Goal: Navigation & Orientation: Understand site structure

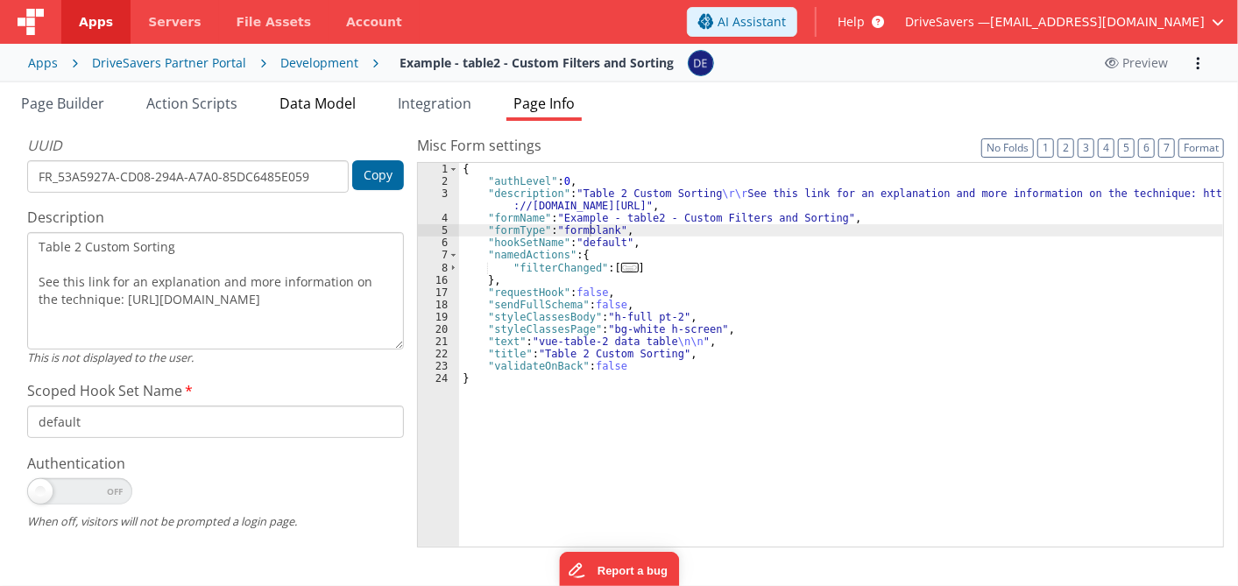
click at [318, 95] on span "Data Model" at bounding box center [317, 103] width 76 height 19
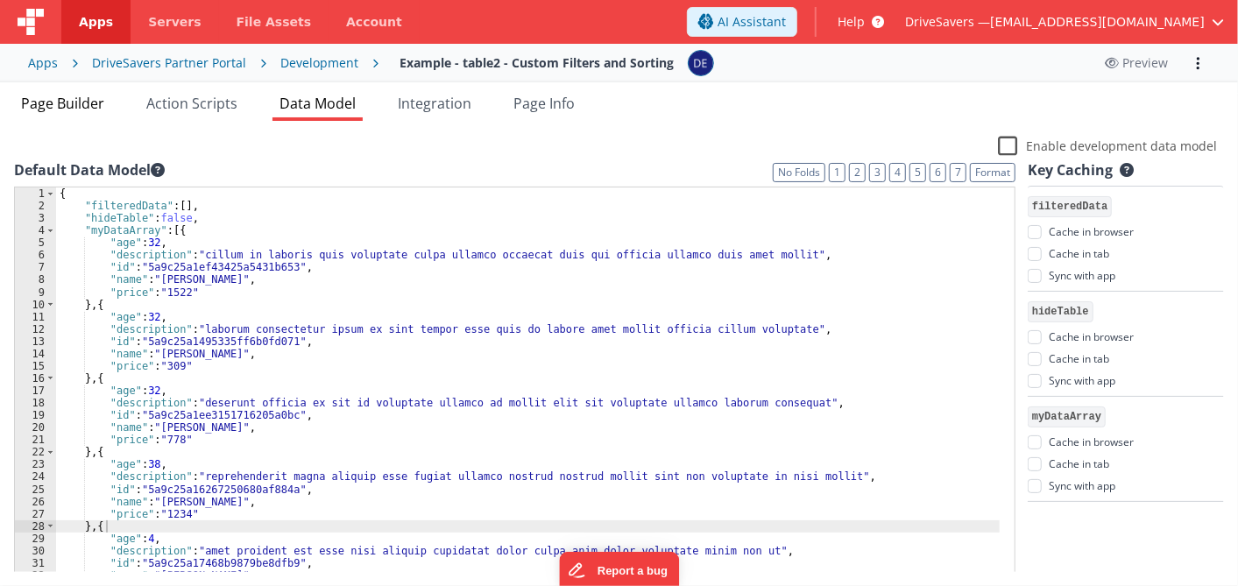
click at [77, 102] on span "Page Builder" at bounding box center [62, 103] width 83 height 19
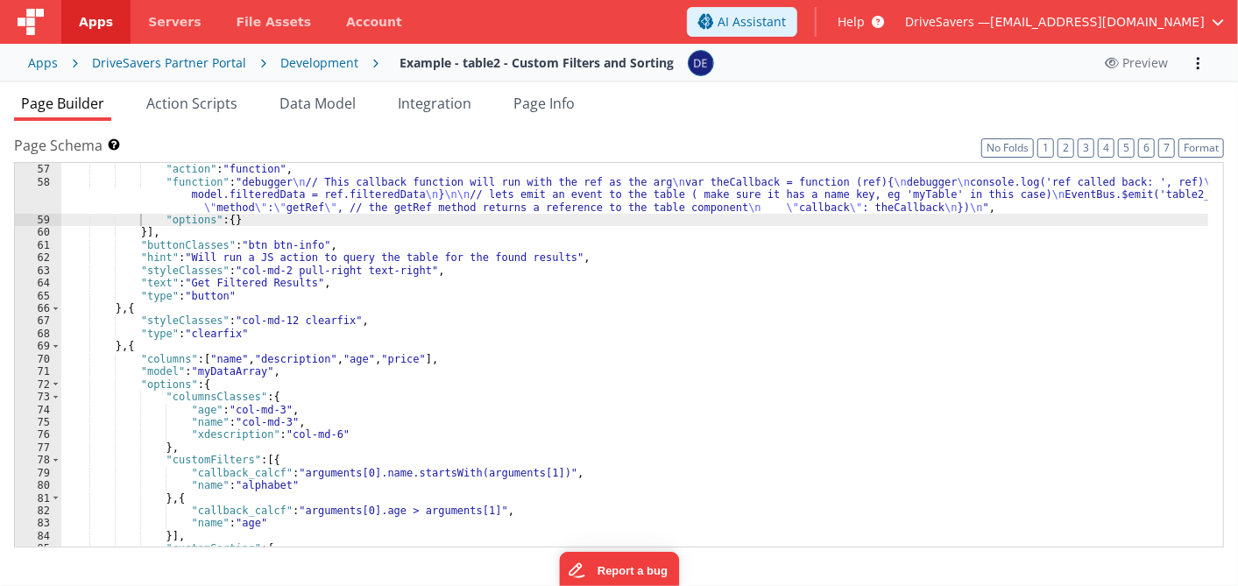
scroll to position [733, 0]
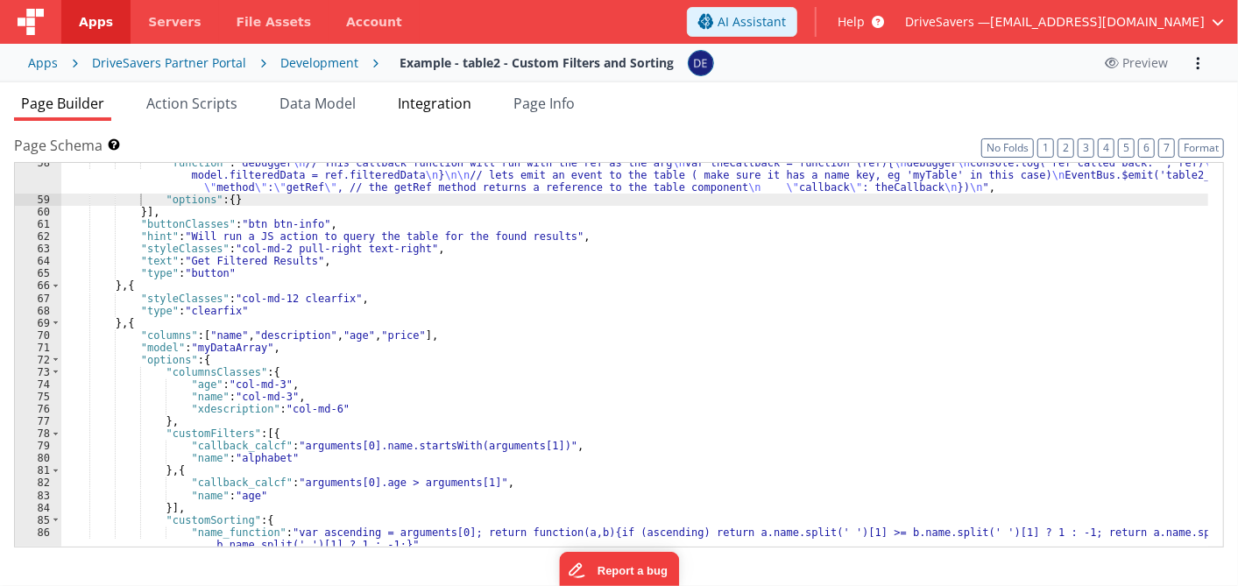
click at [453, 96] on span "Integration" at bounding box center [435, 103] width 74 height 19
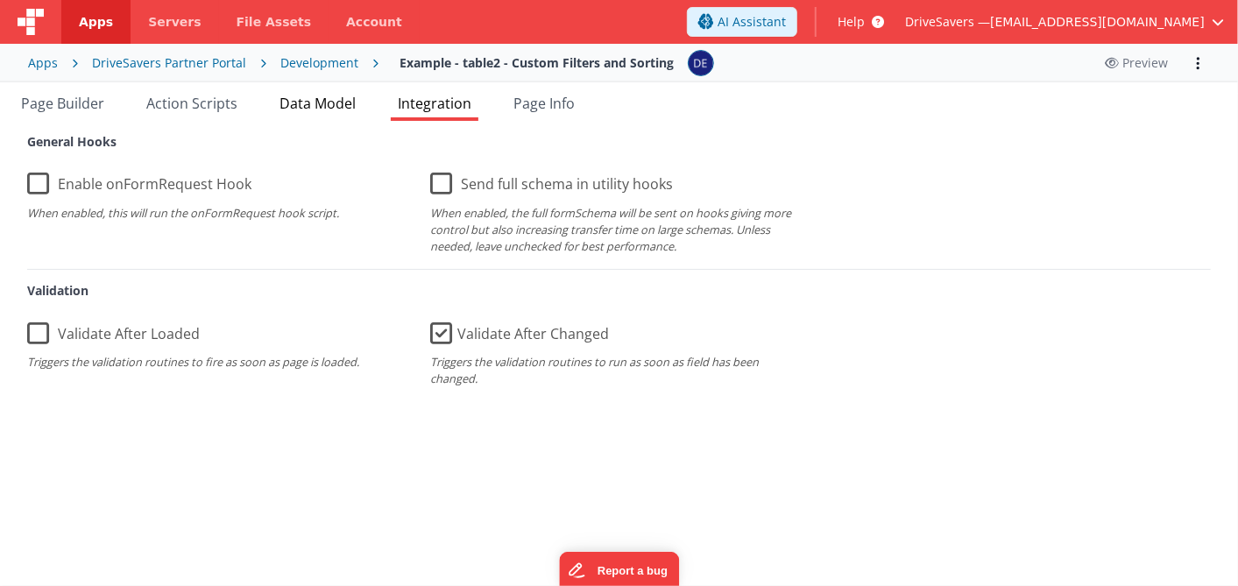
click at [342, 102] on span "Data Model" at bounding box center [317, 103] width 76 height 19
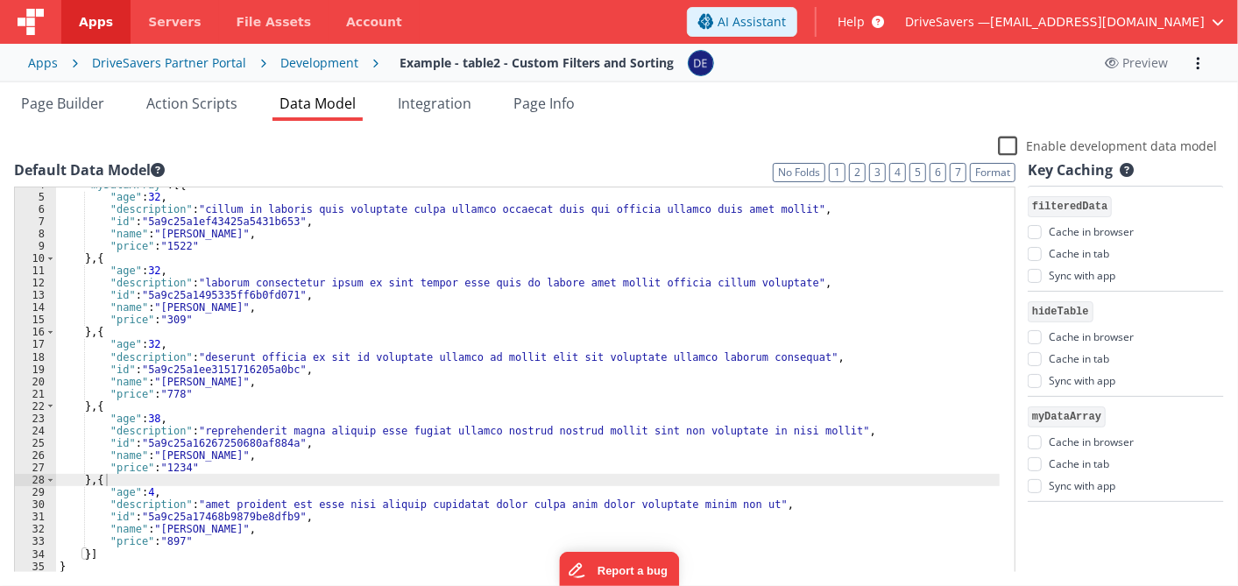
scroll to position [46, 0]
click at [83, 96] on span "Page Builder" at bounding box center [62, 103] width 83 height 19
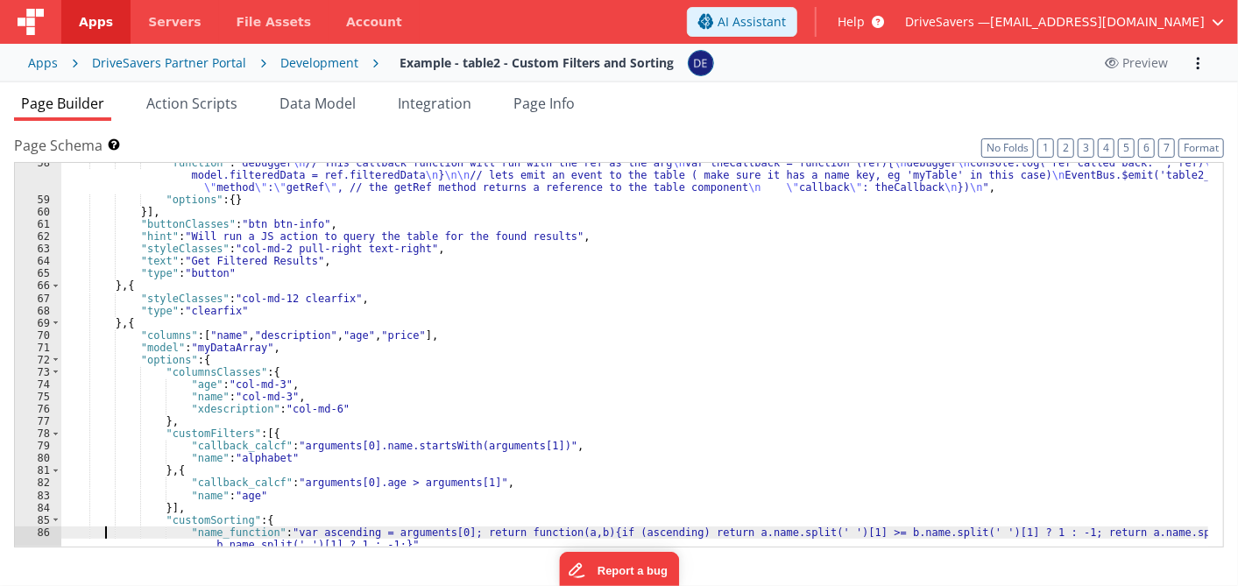
click at [105, 534] on div ""function" : "debugger \n // This callback function will run with the ref as th…" at bounding box center [635, 379] width 1148 height 445
click at [153, 18] on span "Servers" at bounding box center [174, 22] width 53 height 18
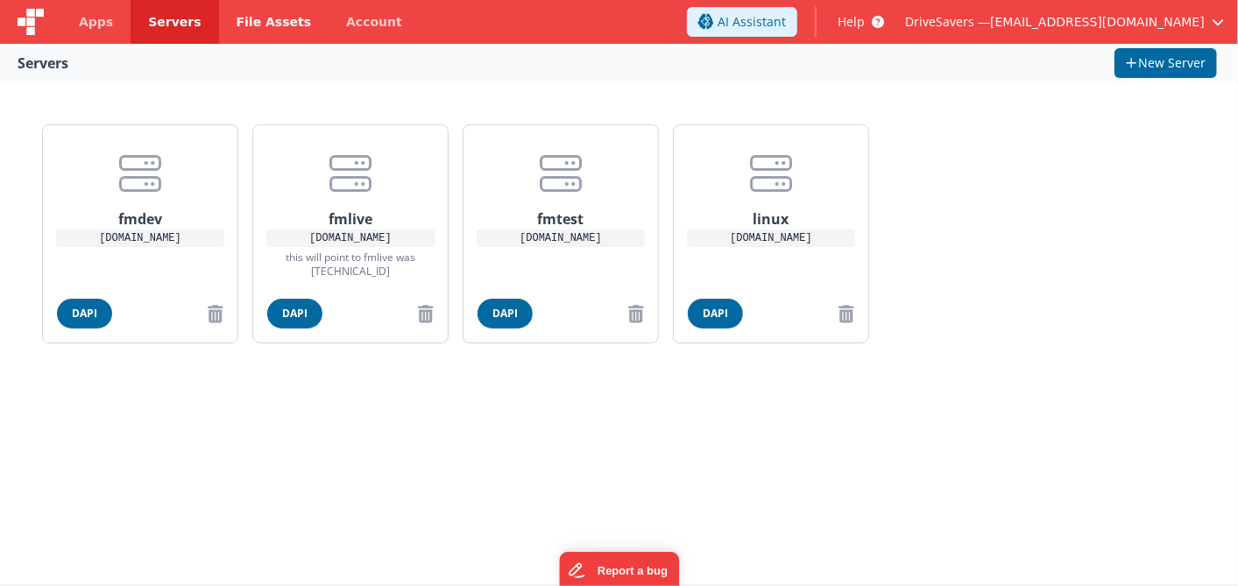
click at [237, 26] on span "File Assets" at bounding box center [274, 22] width 75 height 18
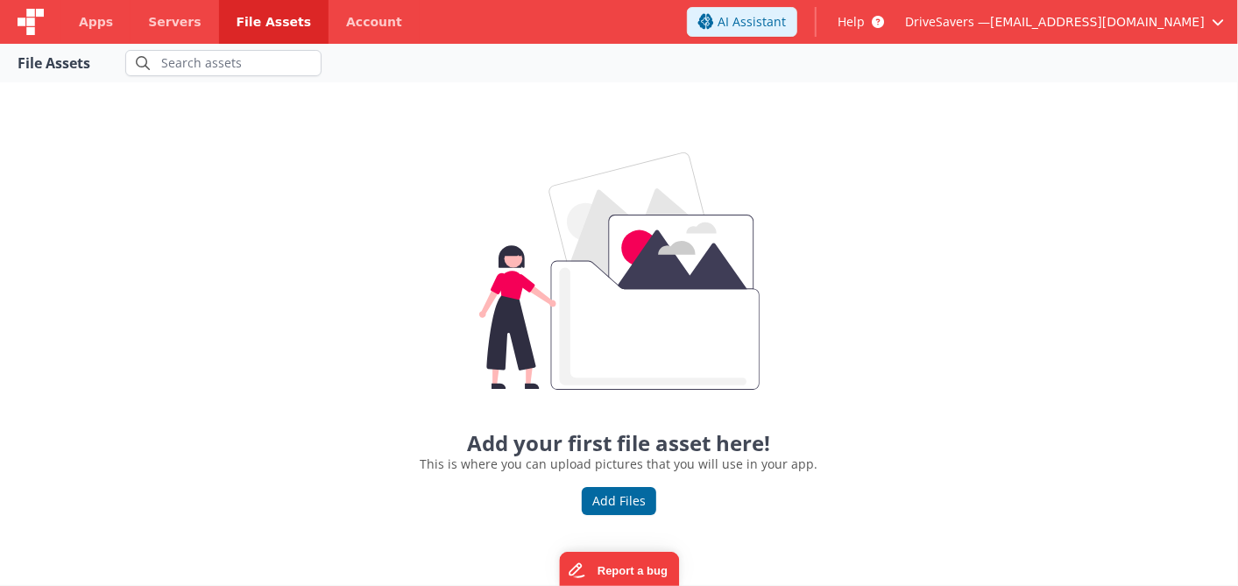
click at [237, 26] on span "File Assets" at bounding box center [274, 22] width 75 height 18
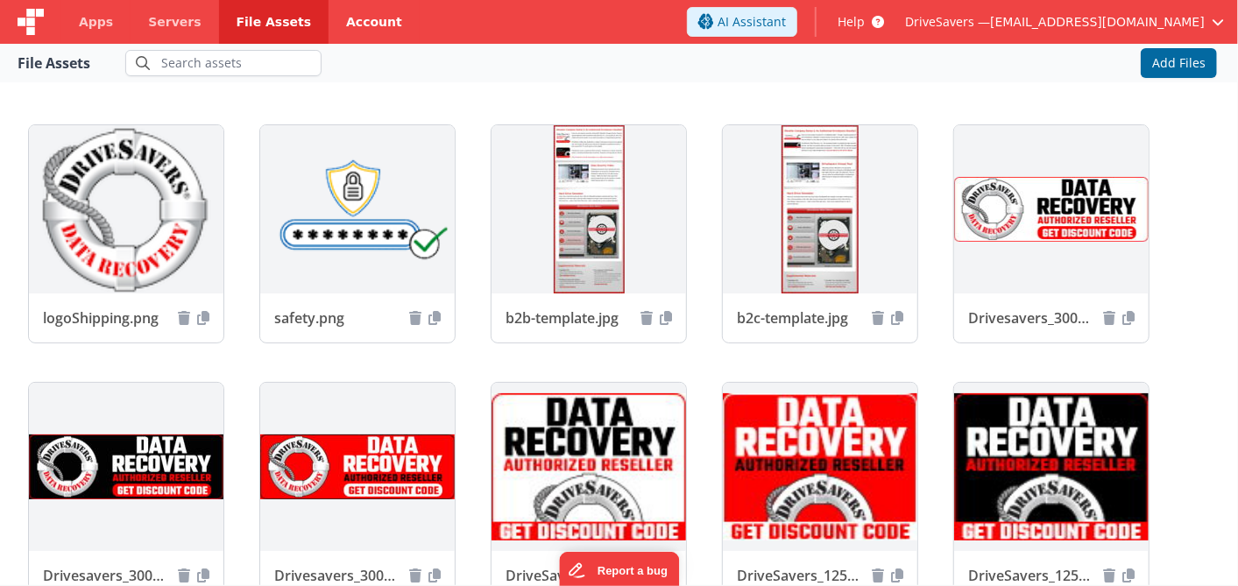
click at [352, 20] on link "Account" at bounding box center [374, 22] width 91 height 44
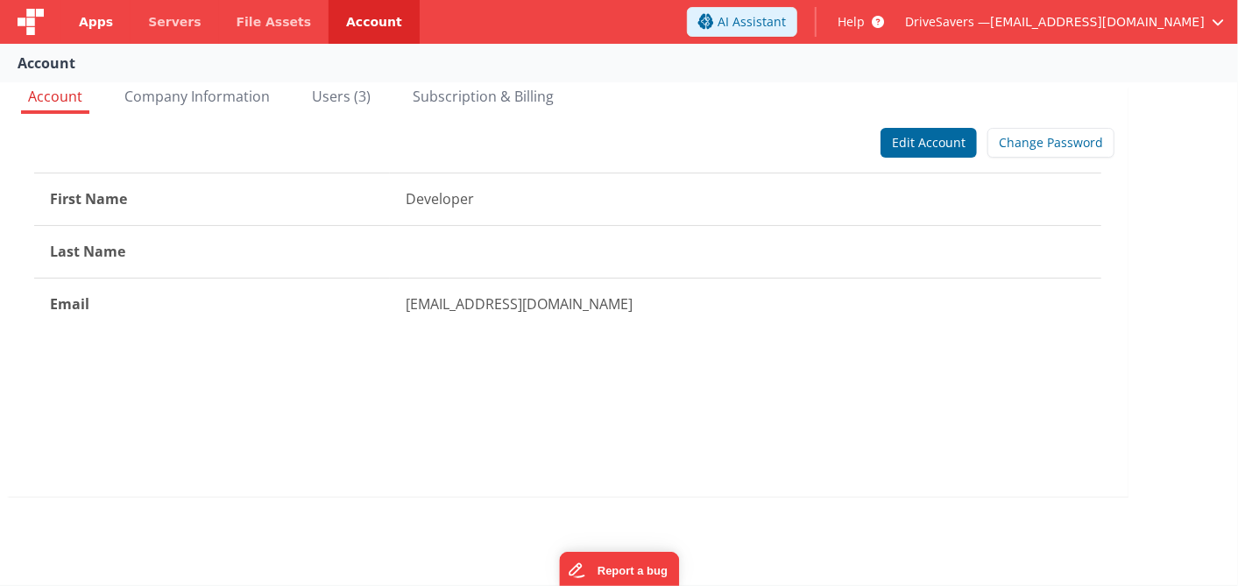
click at [86, 25] on span "Apps" at bounding box center [96, 22] width 34 height 18
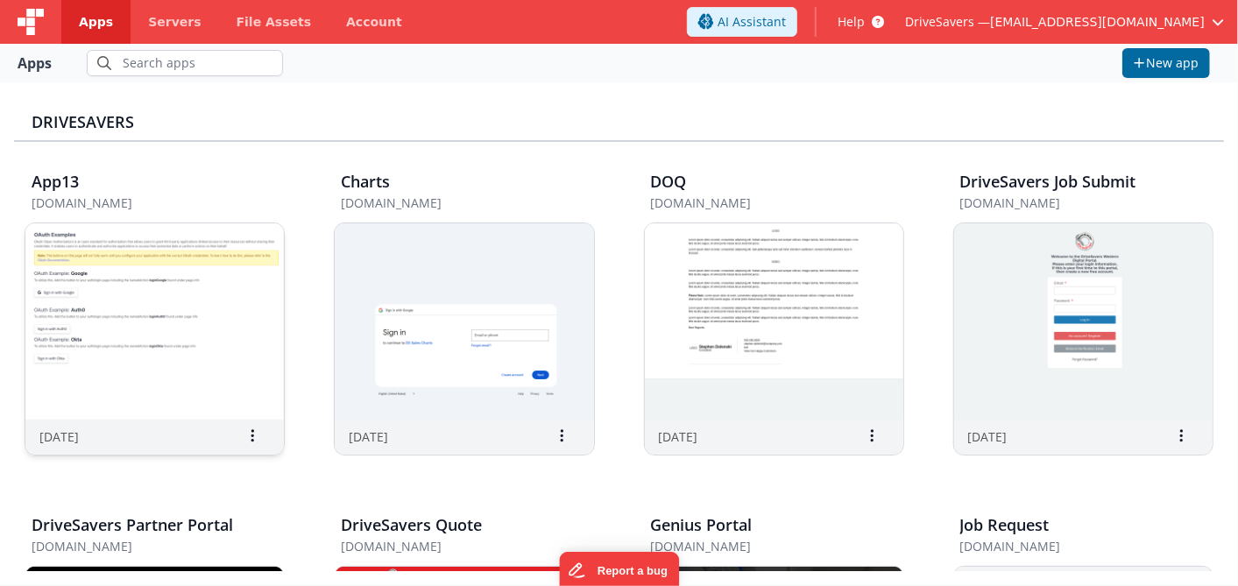
click at [202, 320] on img at bounding box center [154, 321] width 258 height 196
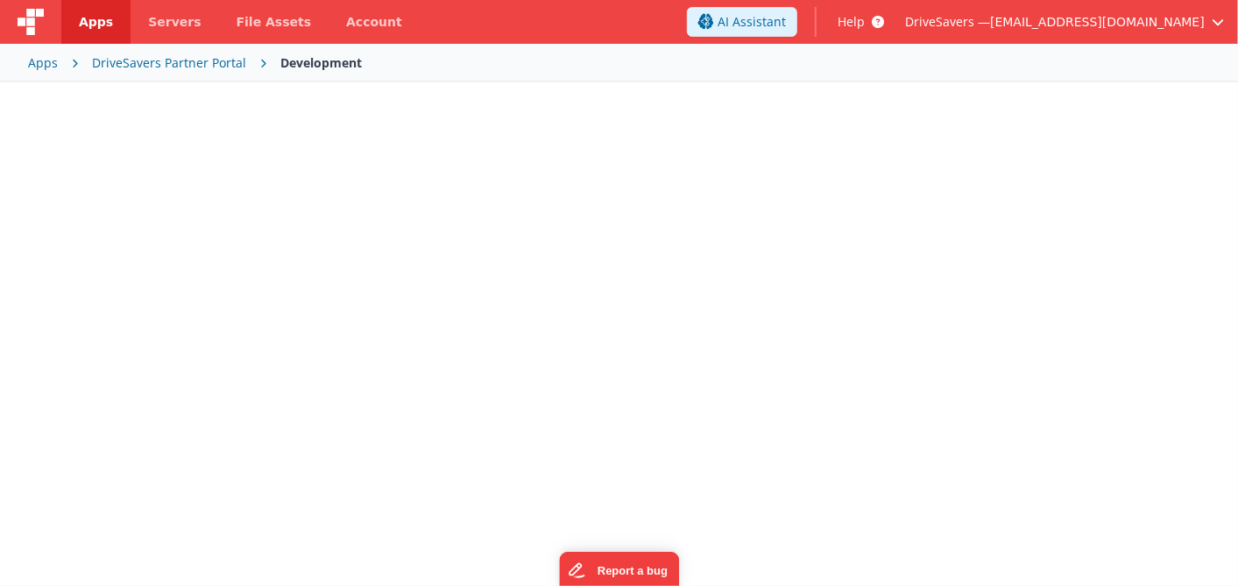
click at [202, 320] on div at bounding box center [619, 331] width 1238 height 498
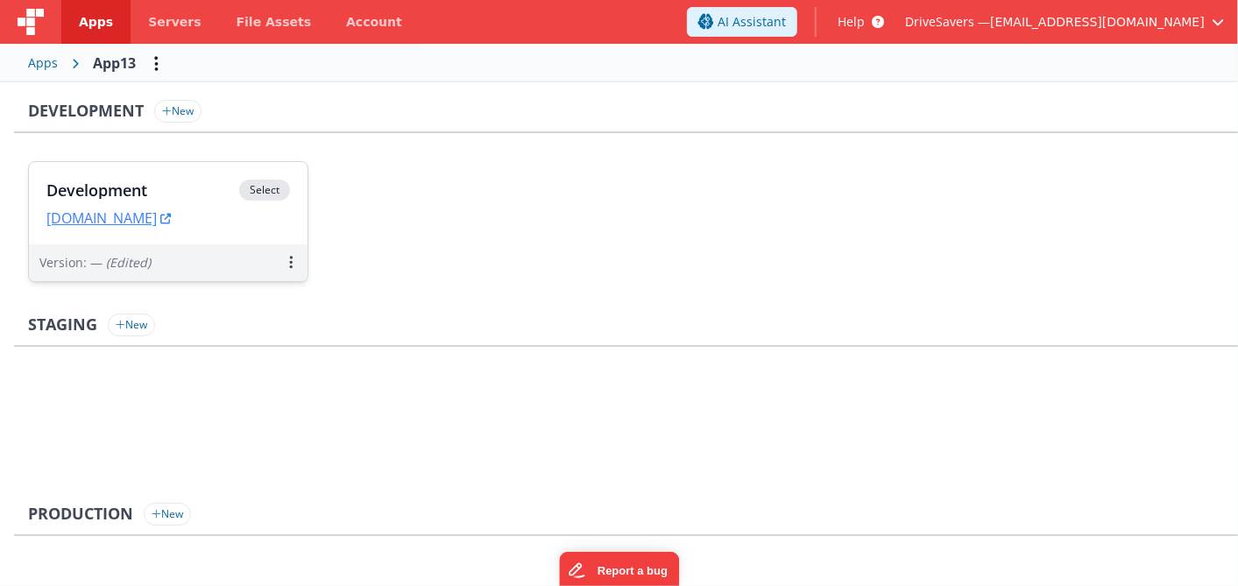
click at [177, 193] on h3 "Development" at bounding box center [142, 190] width 193 height 18
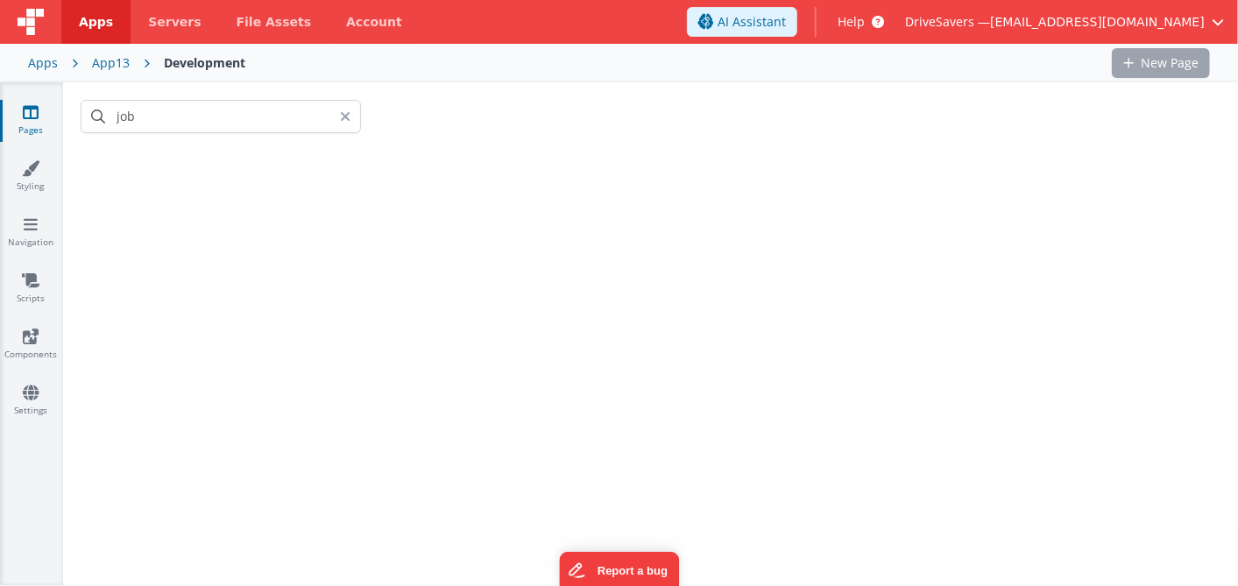
click at [177, 193] on div "job" at bounding box center [650, 333] width 1175 height 503
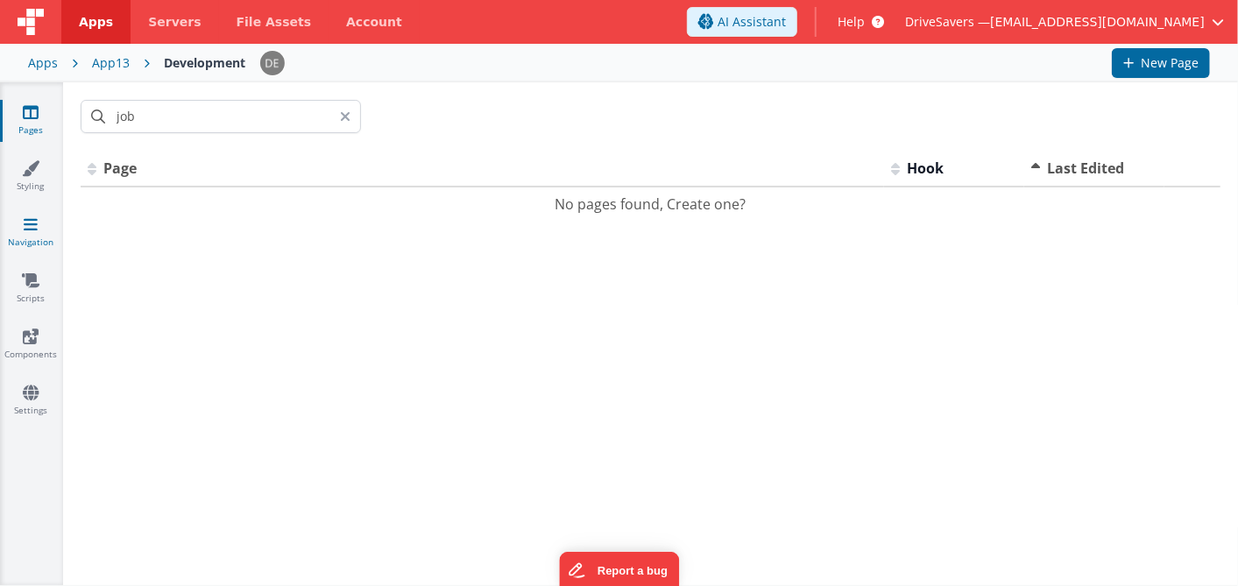
click at [28, 219] on icon at bounding box center [31, 225] width 14 height 18
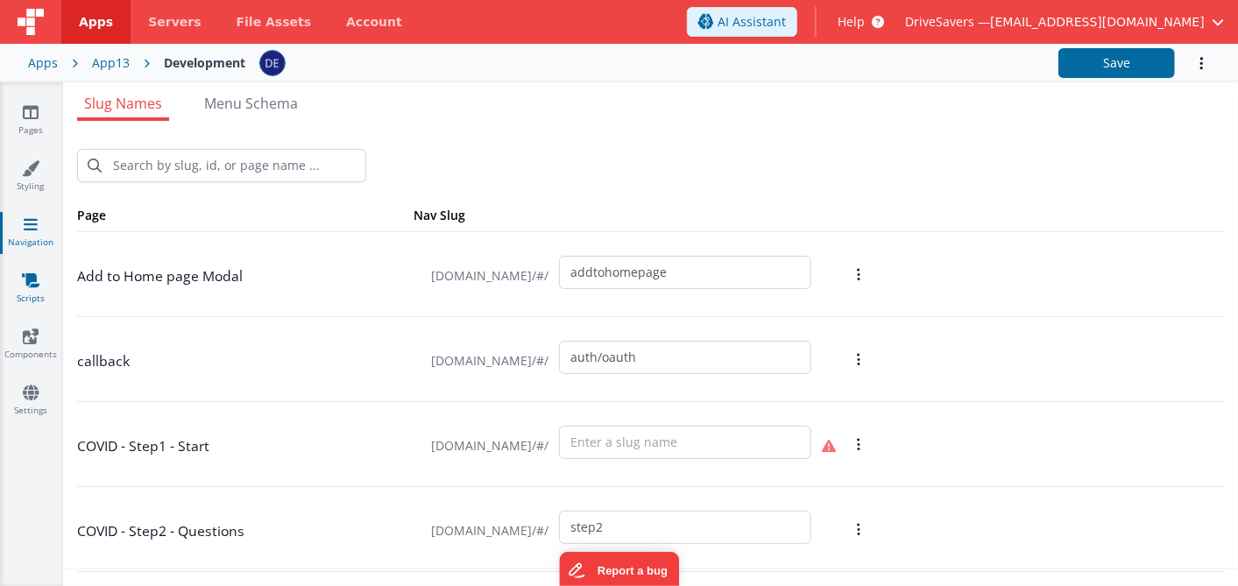
click at [30, 297] on link "Scripts" at bounding box center [30, 289] width 63 height 35
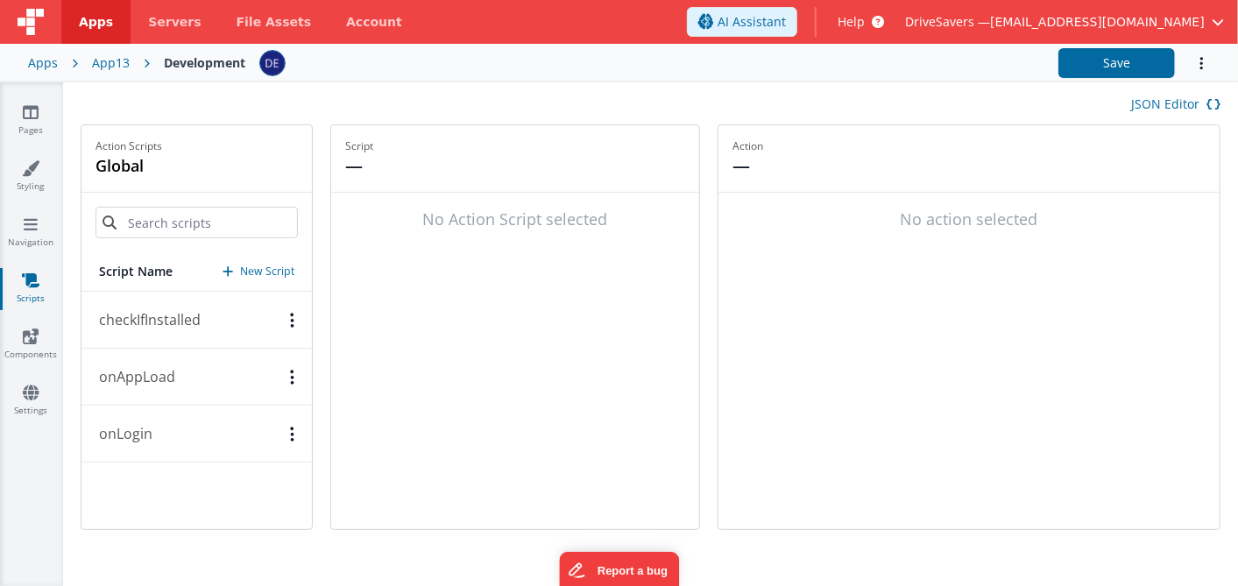
click at [176, 65] on div "Development" at bounding box center [204, 63] width 81 height 18
click at [142, 60] on icon at bounding box center [147, 63] width 34 height 18
click at [104, 65] on div "App13" at bounding box center [111, 63] width 38 height 18
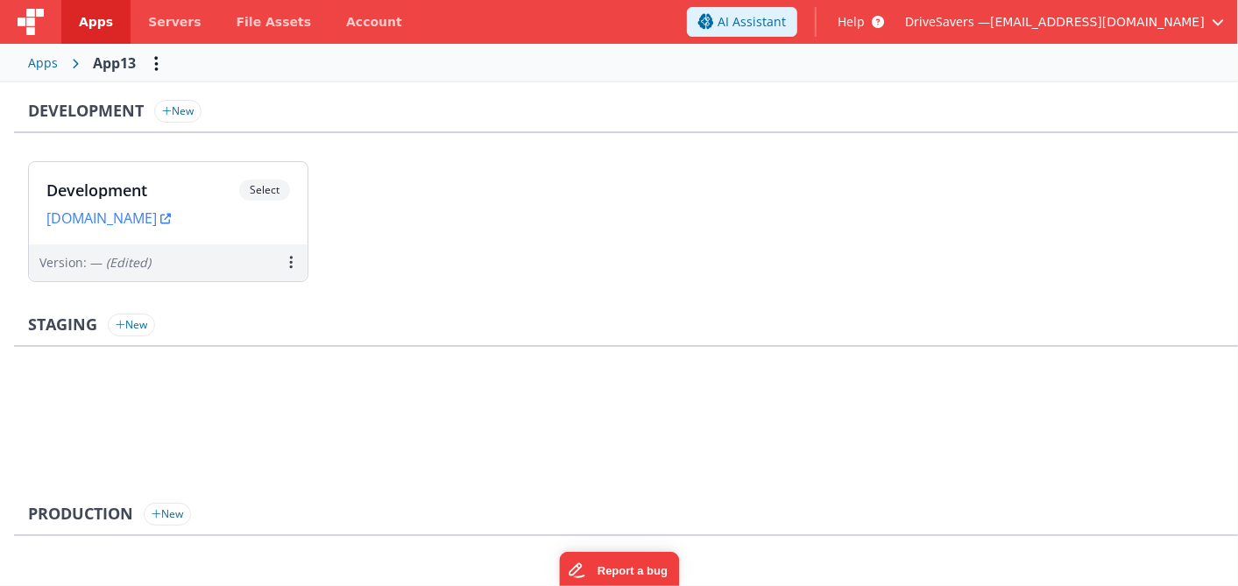
click at [41, 65] on div "Apps" at bounding box center [43, 63] width 30 height 18
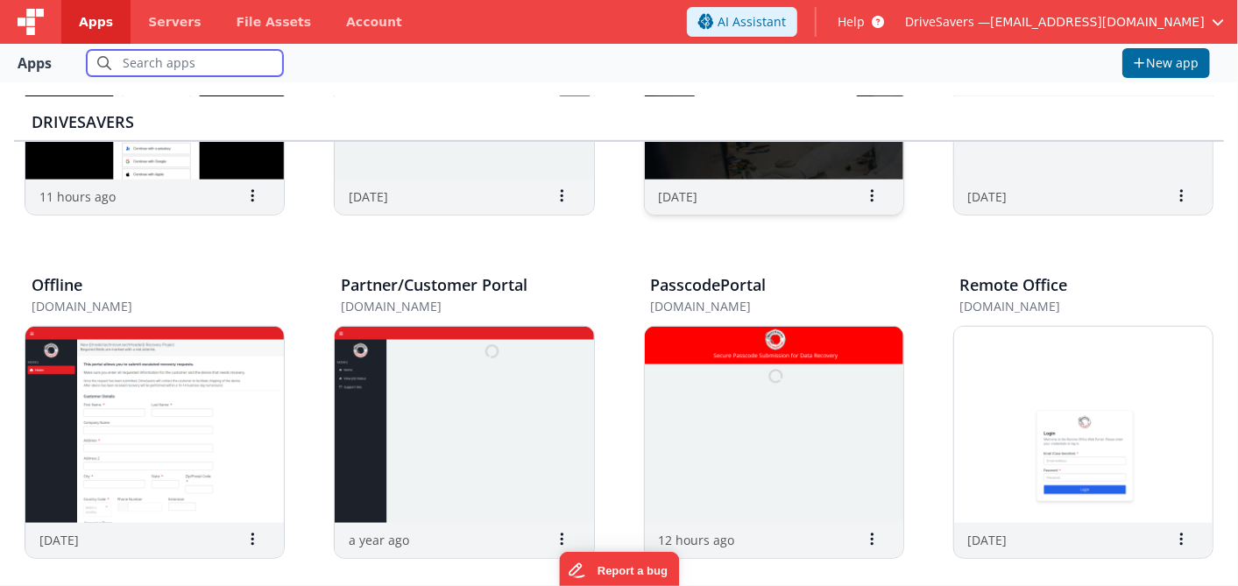
scroll to position [486, 0]
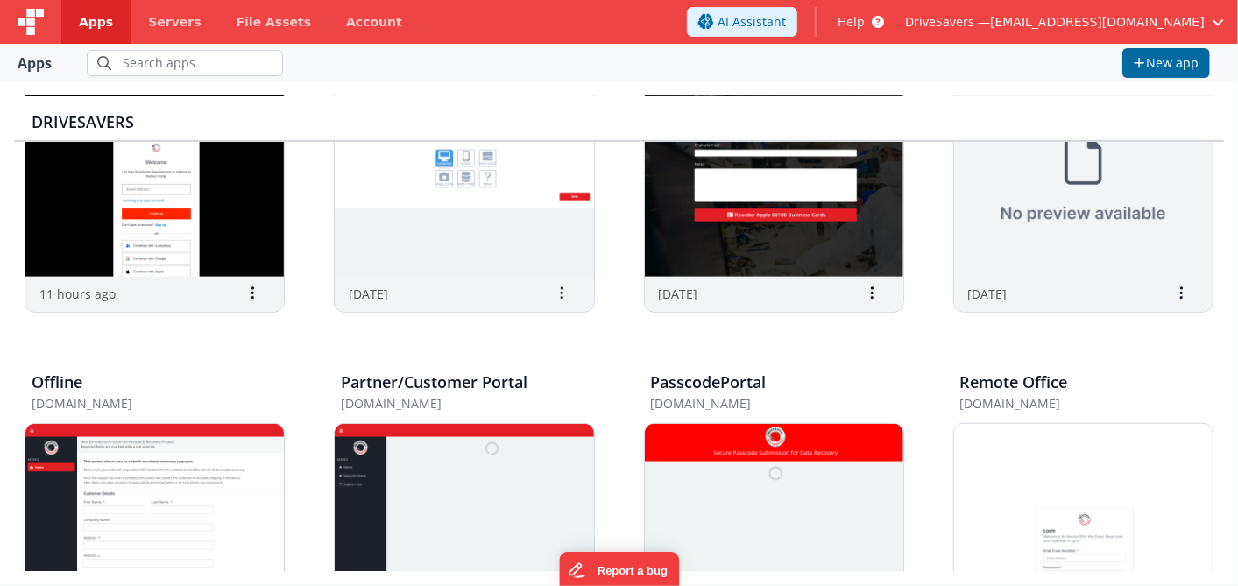
click at [235, 495] on img at bounding box center [154, 522] width 258 height 196
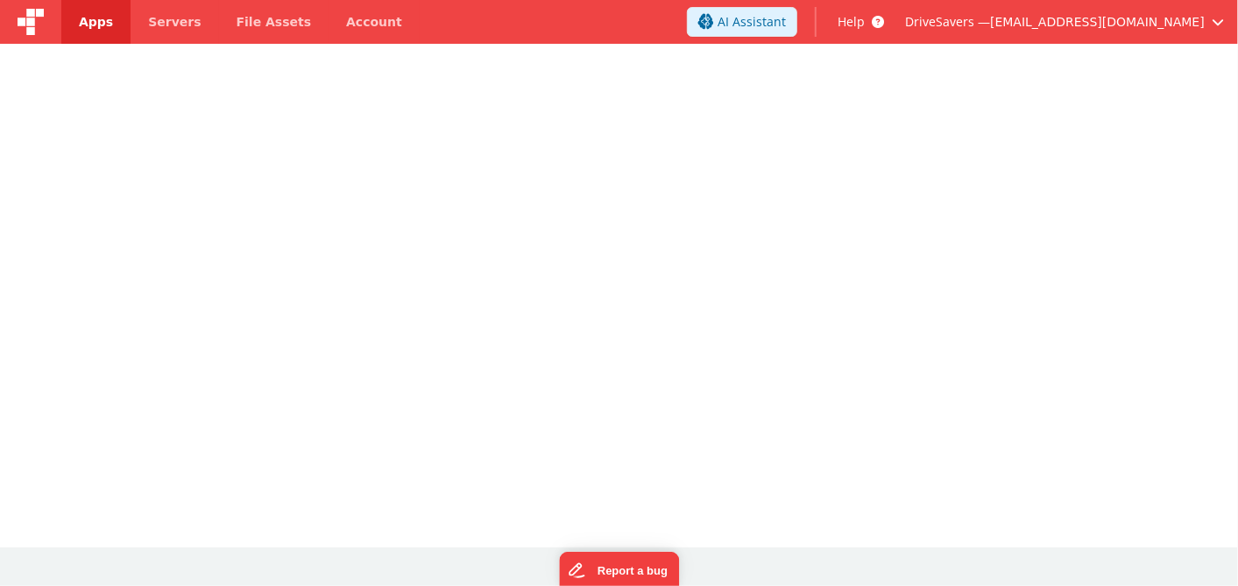
click at [235, 495] on div at bounding box center [619, 293] width 1238 height 498
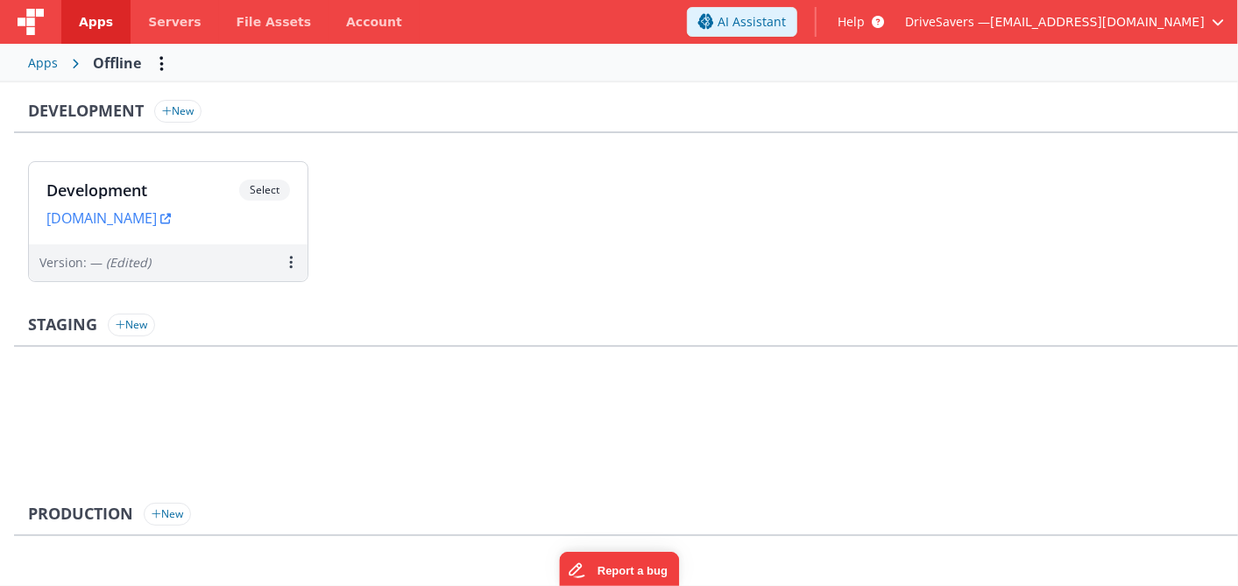
click at [112, 113] on h3 "Development" at bounding box center [86, 111] width 116 height 18
drag, startPoint x: 112, startPoint y: 113, endPoint x: 129, endPoint y: 218, distance: 106.4
click at [129, 218] on link "[DOMAIN_NAME]" at bounding box center [108, 218] width 124 height 18
click at [168, 193] on h3 "Development" at bounding box center [142, 190] width 193 height 18
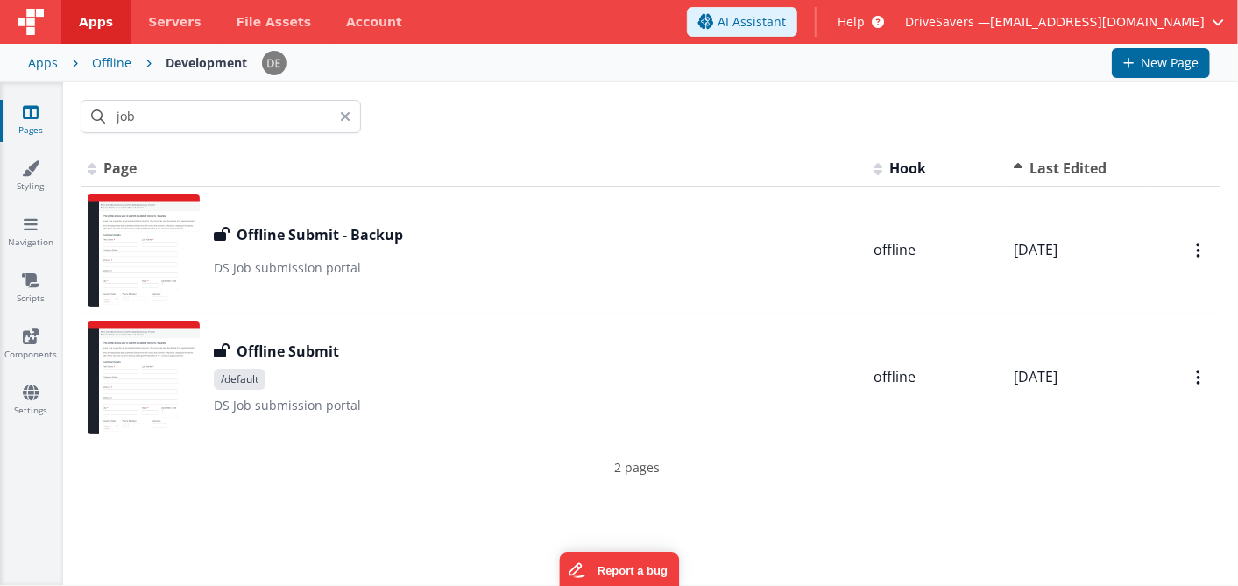
click at [29, 11] on img at bounding box center [31, 22] width 26 height 26
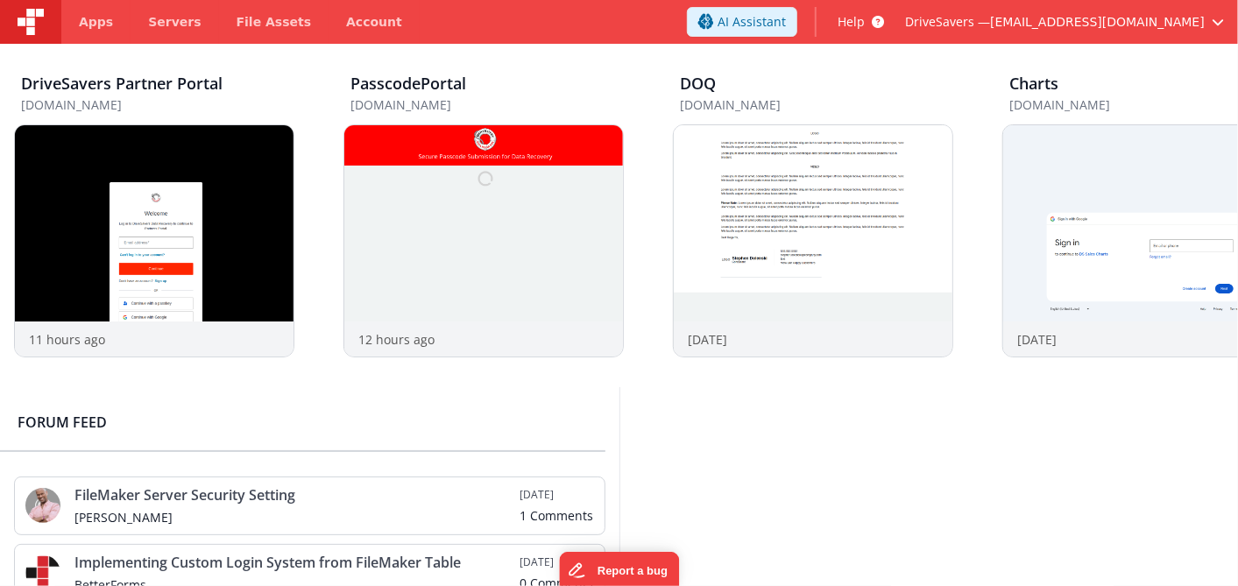
click at [29, 11] on img at bounding box center [31, 22] width 26 height 26
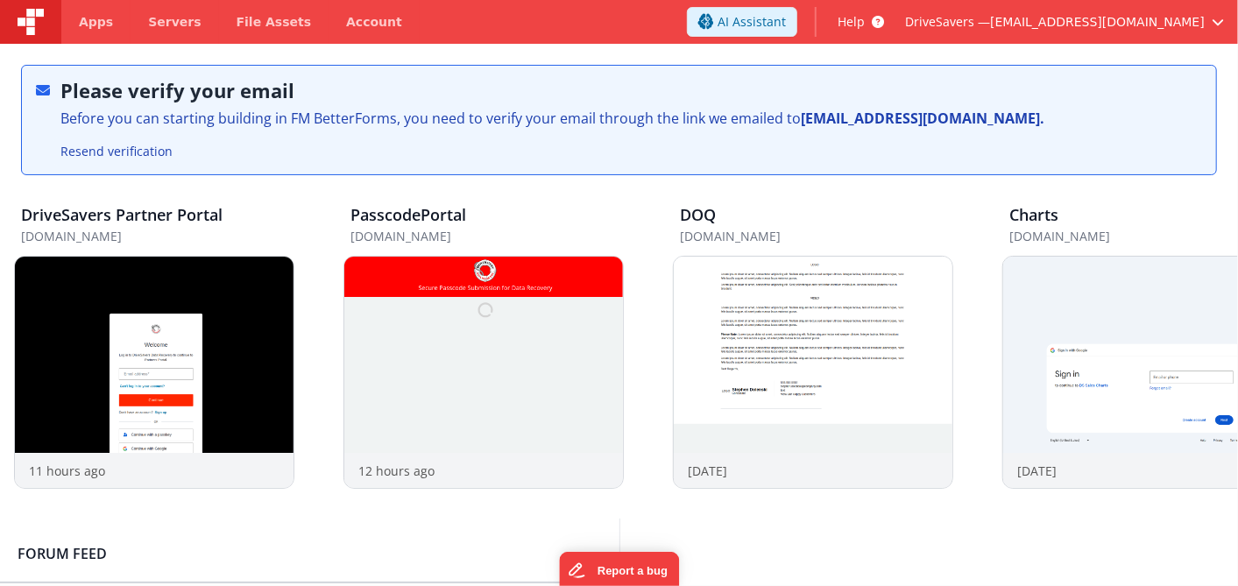
click at [837, 139] on div "Resend verification" at bounding box center [552, 152] width 998 height 28
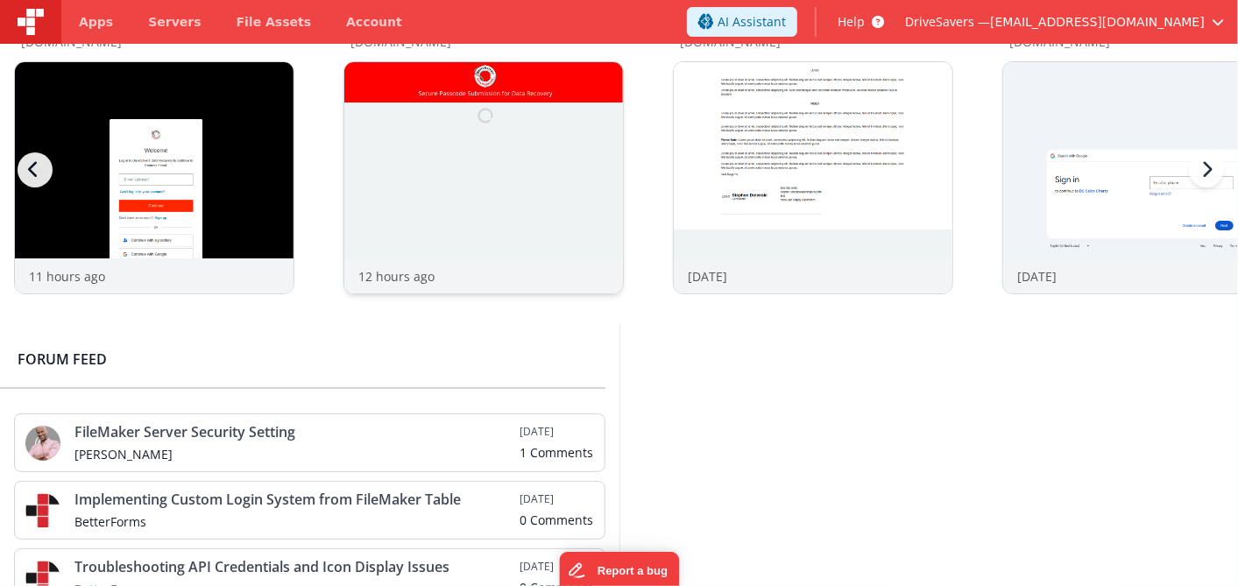
click at [463, 195] on img at bounding box center [483, 201] width 279 height 279
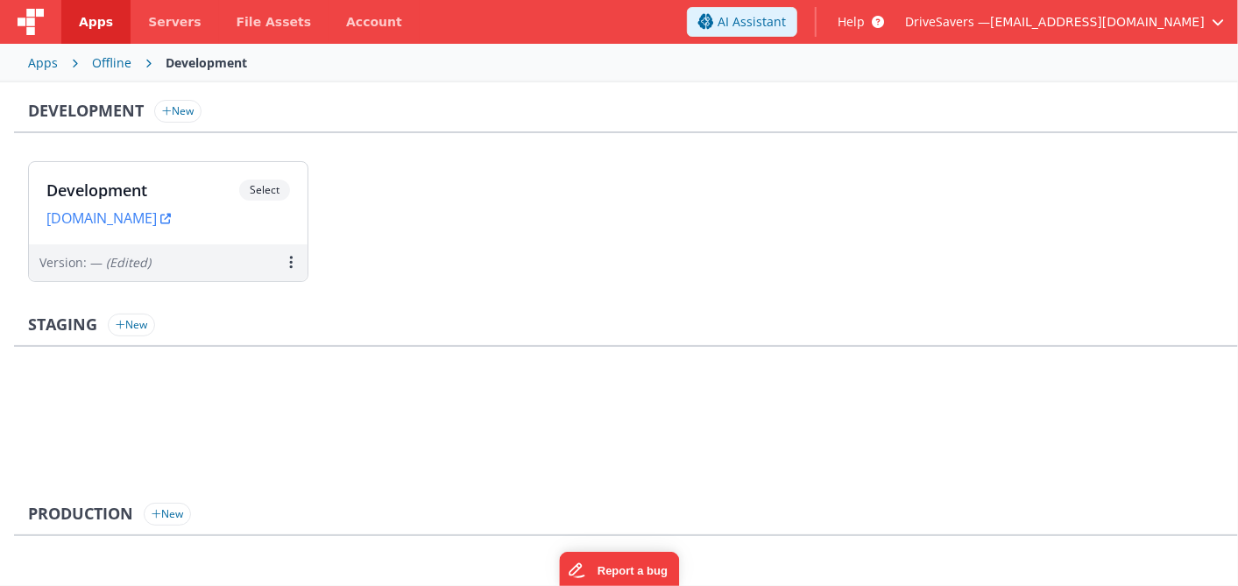
click at [463, 195] on ul "Development Select URLs [DOMAIN_NAME] Version: — (Edited)" at bounding box center [633, 230] width 1210 height 138
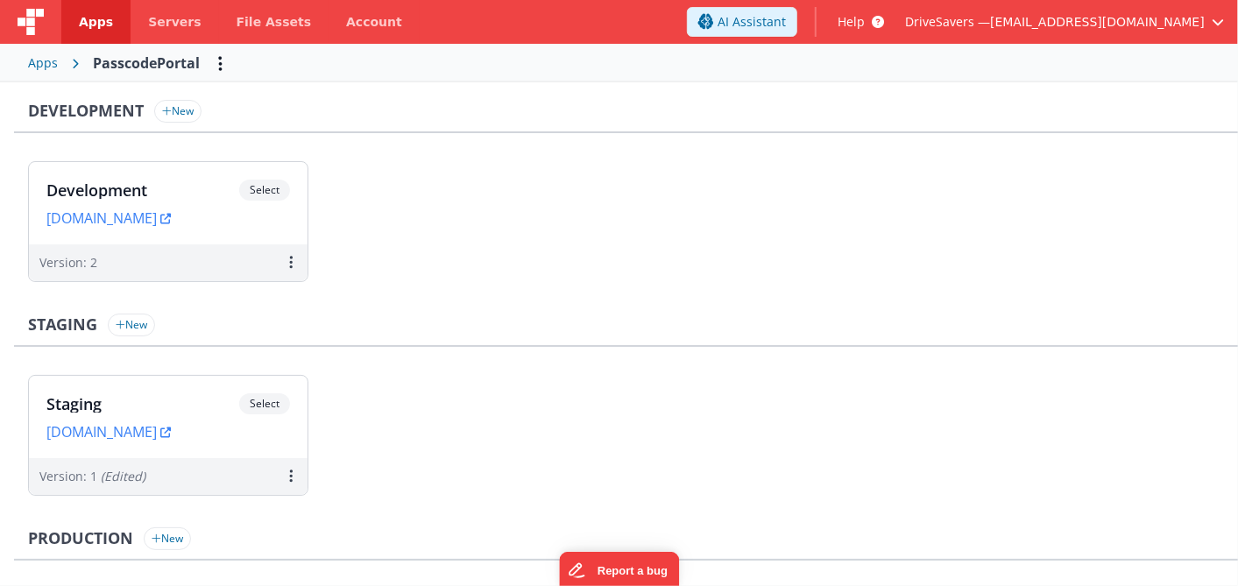
click at [43, 57] on div "Apps" at bounding box center [43, 63] width 30 height 18
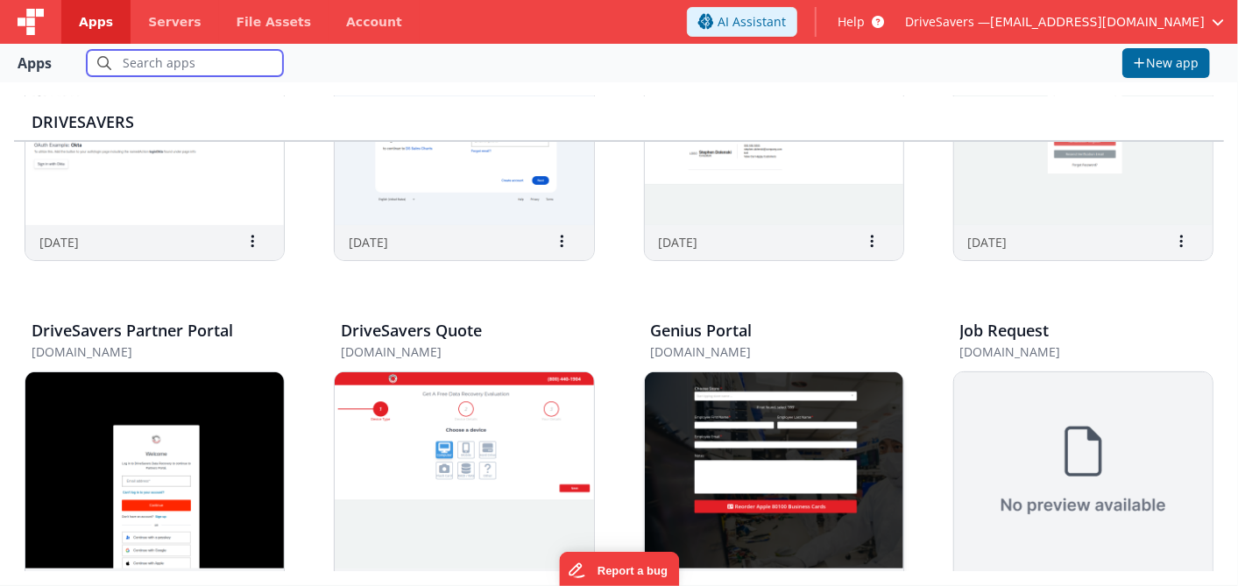
scroll to position [97, 0]
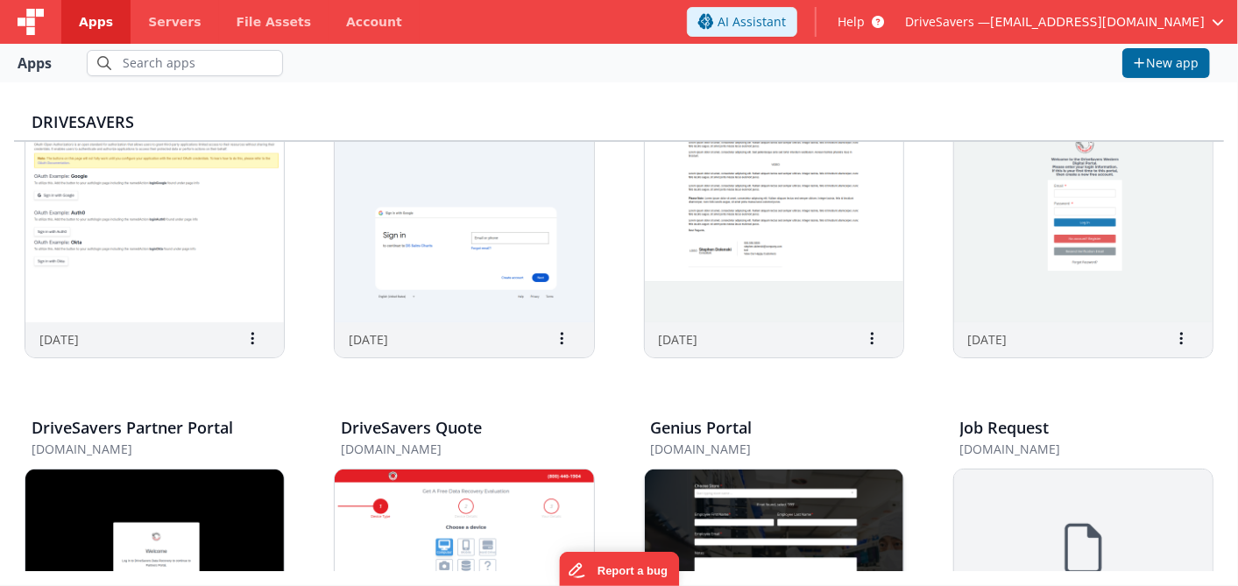
click at [668, 510] on img at bounding box center [774, 568] width 258 height 196
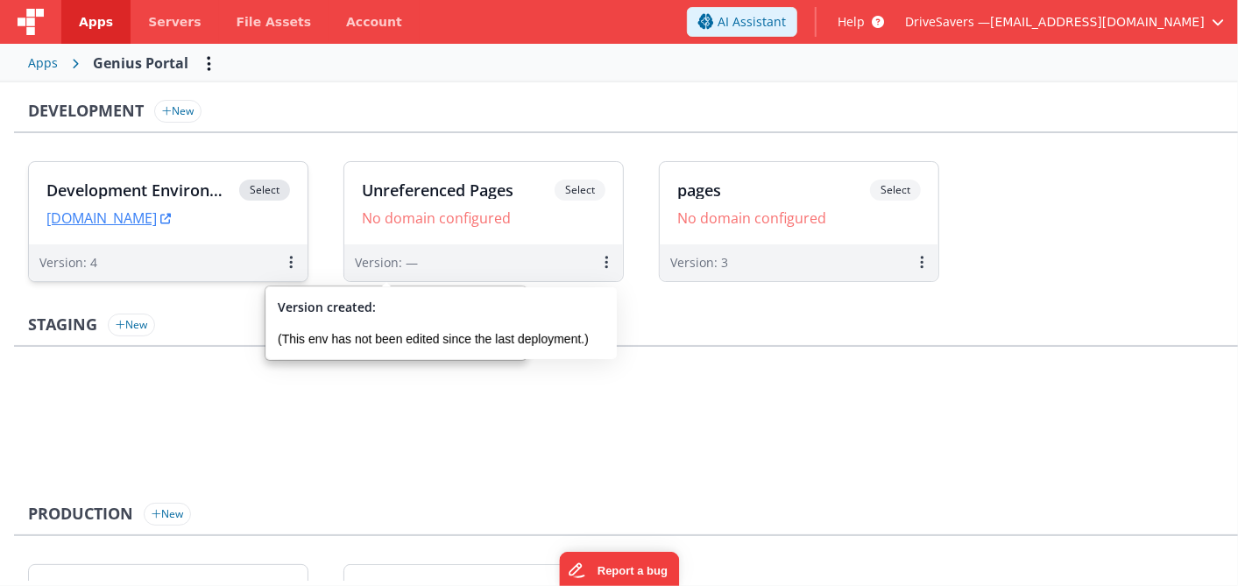
click at [204, 165] on div "Development Environment Select URLs [DOMAIN_NAME]" at bounding box center [168, 203] width 279 height 82
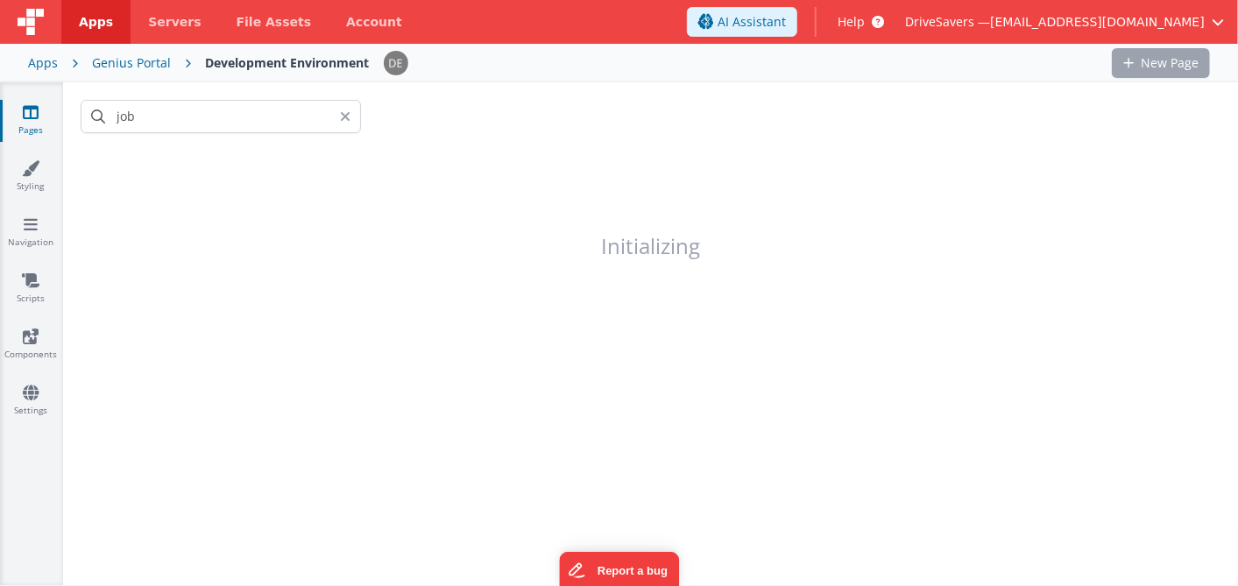
click at [204, 165] on div "job Initializing" at bounding box center [650, 333] width 1175 height 503
